Goal: Task Accomplishment & Management: Manage account settings

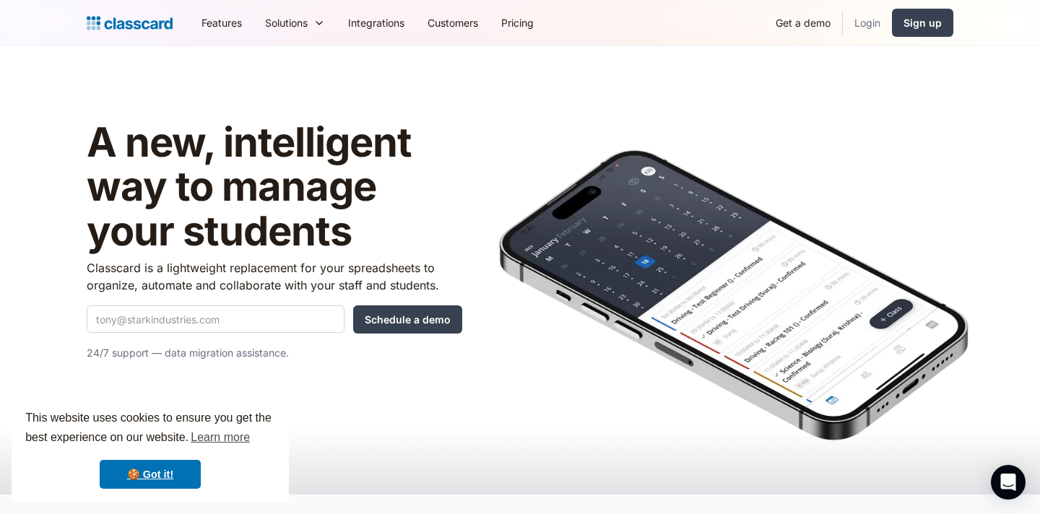
click at [859, 23] on link "Login" at bounding box center [867, 22] width 49 height 32
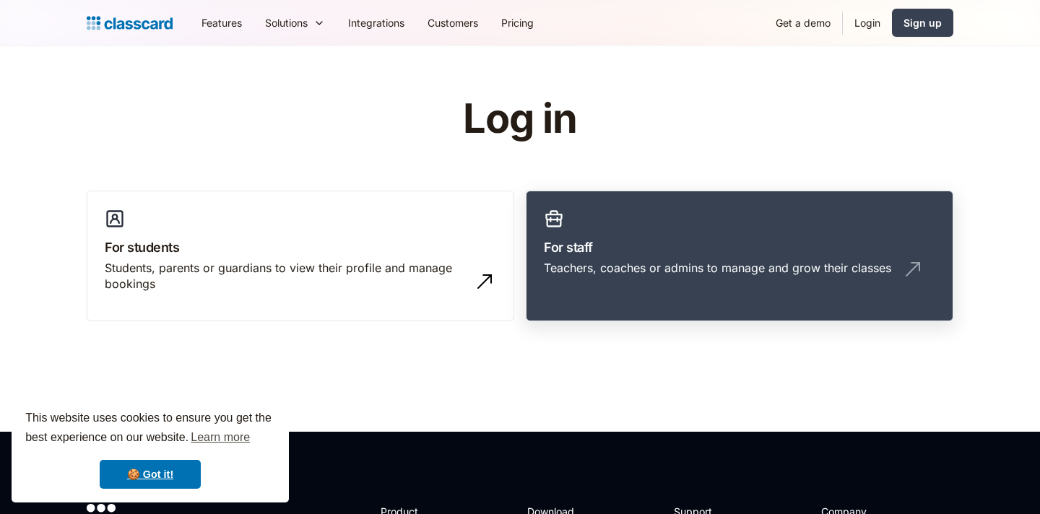
click at [688, 269] on div "Teachers, coaches or admins to manage and grow their classes" at bounding box center [717, 268] width 347 height 16
